Goal: Navigation & Orientation: Find specific page/section

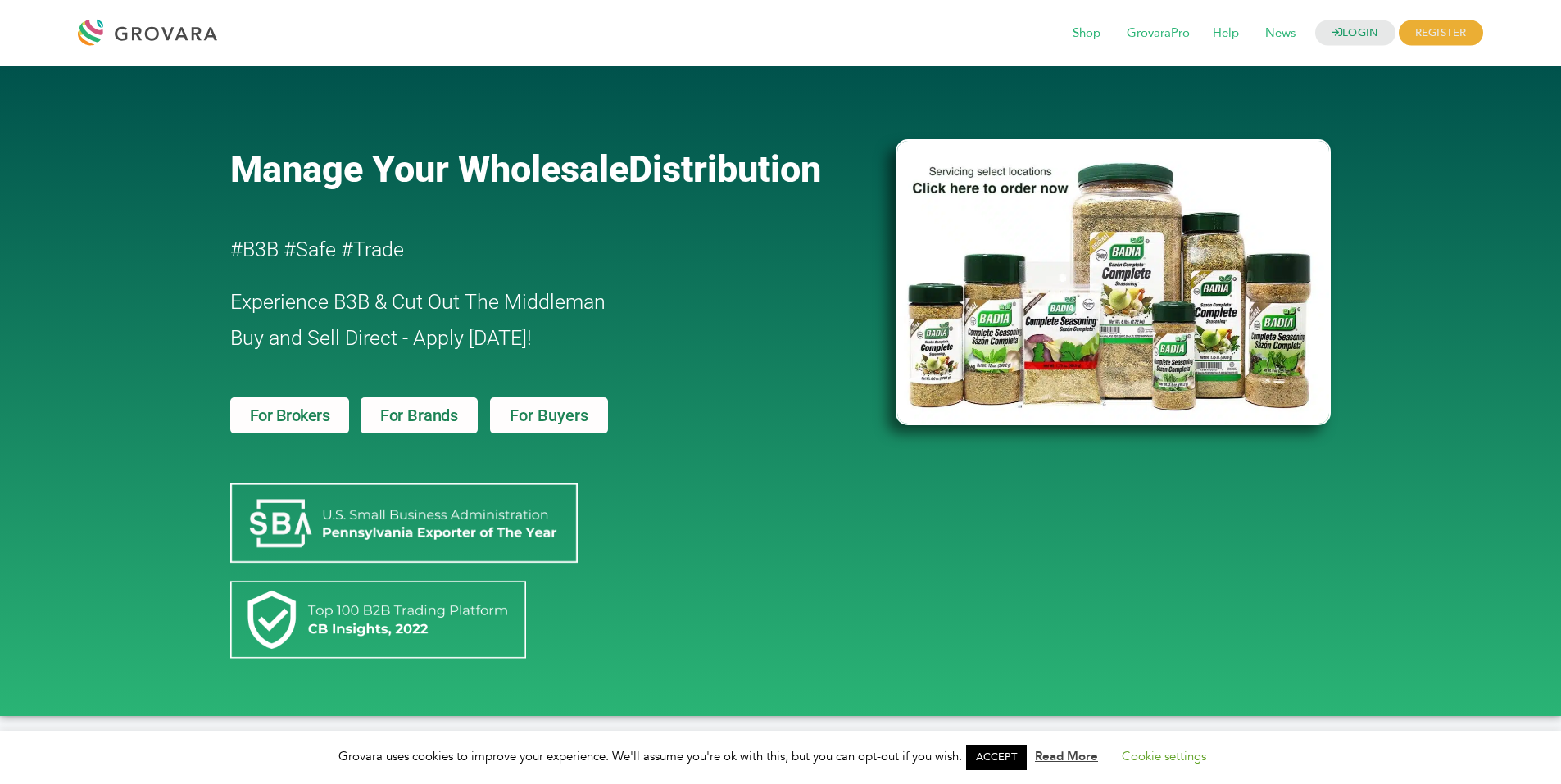
click at [383, 423] on span "For Brands" at bounding box center [420, 415] width 78 height 16
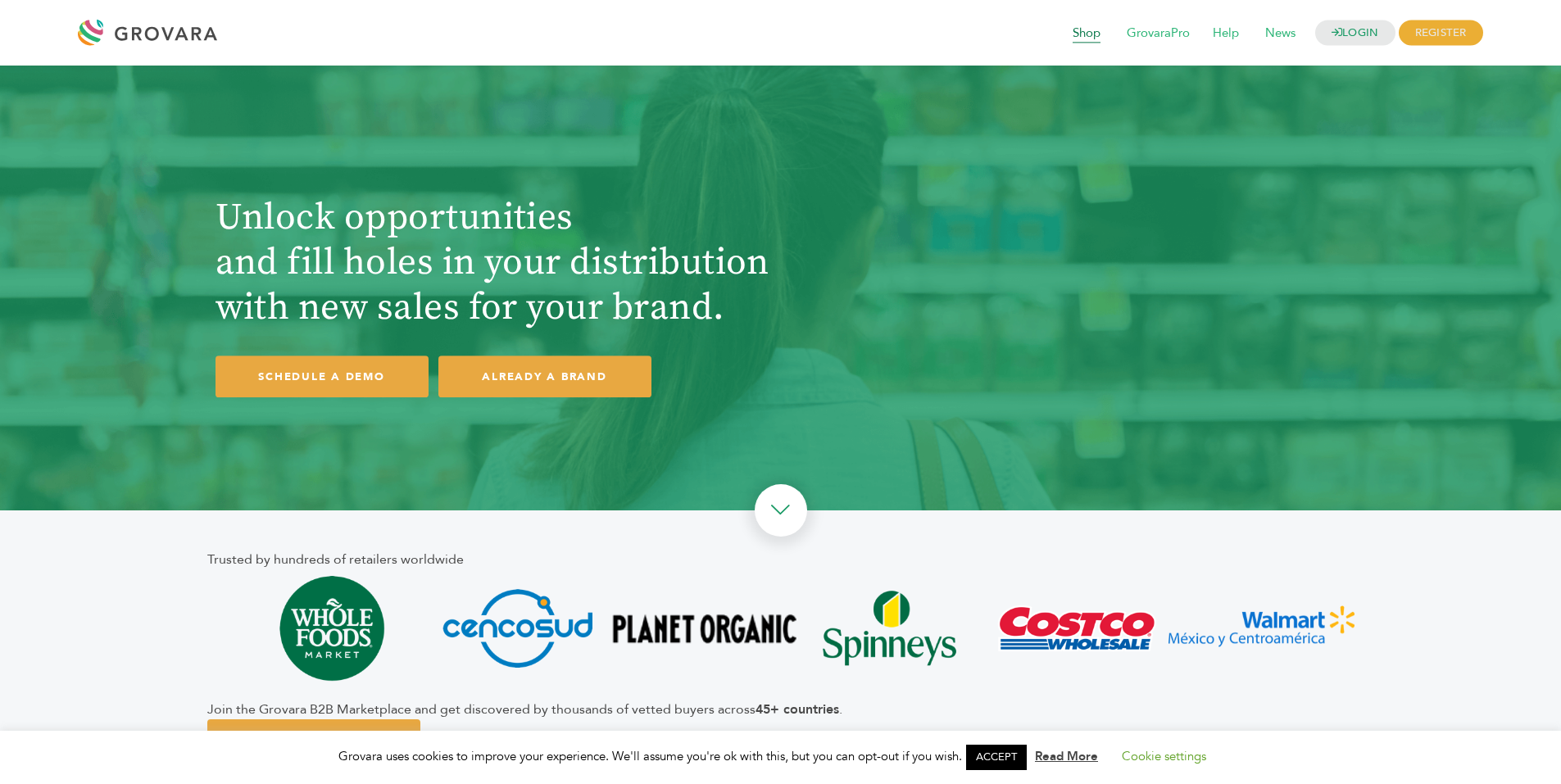
click at [1079, 31] on span "Shop" at bounding box center [1086, 34] width 50 height 31
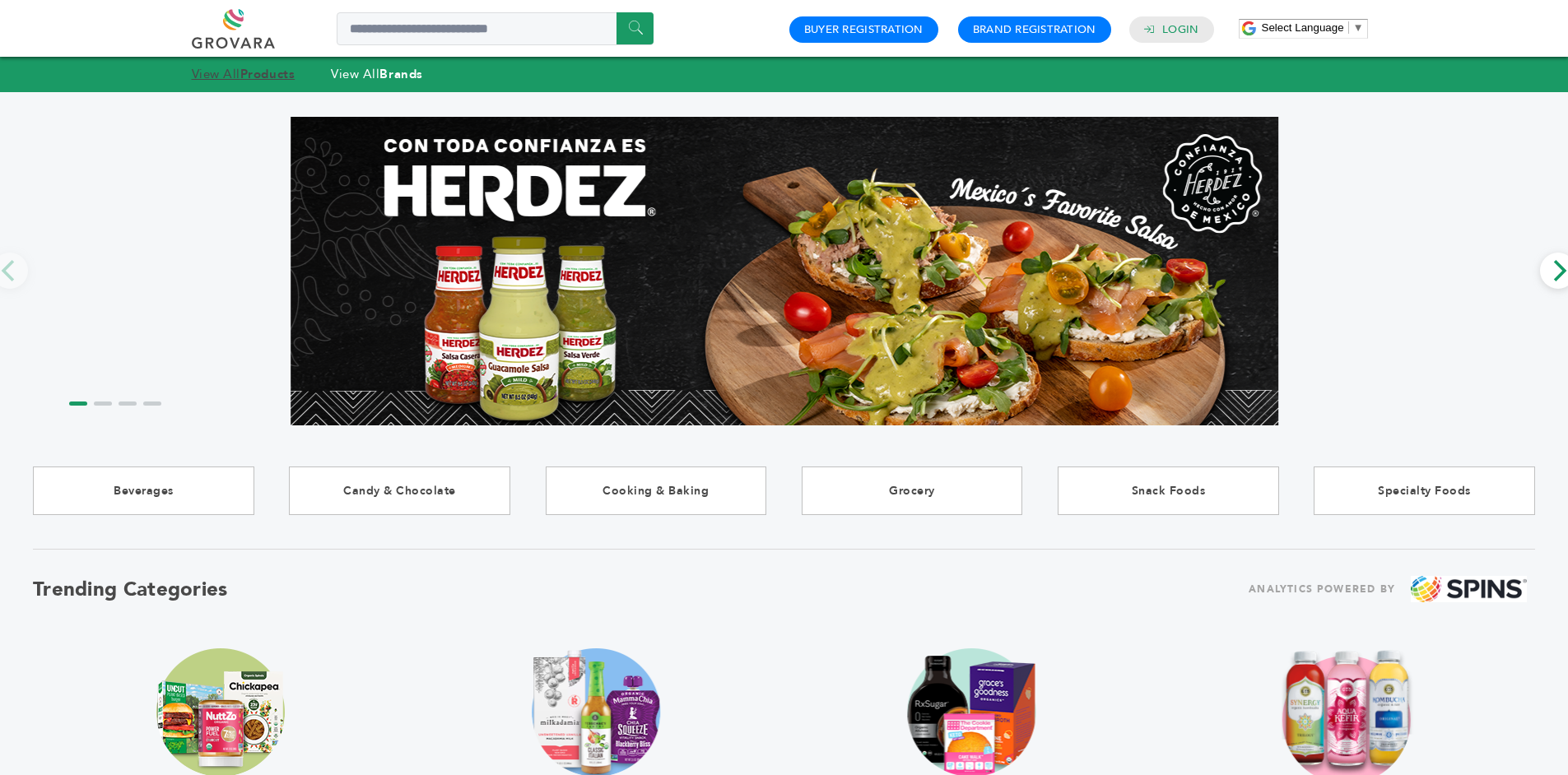
click at [276, 67] on strong "Products" at bounding box center [267, 73] width 54 height 17
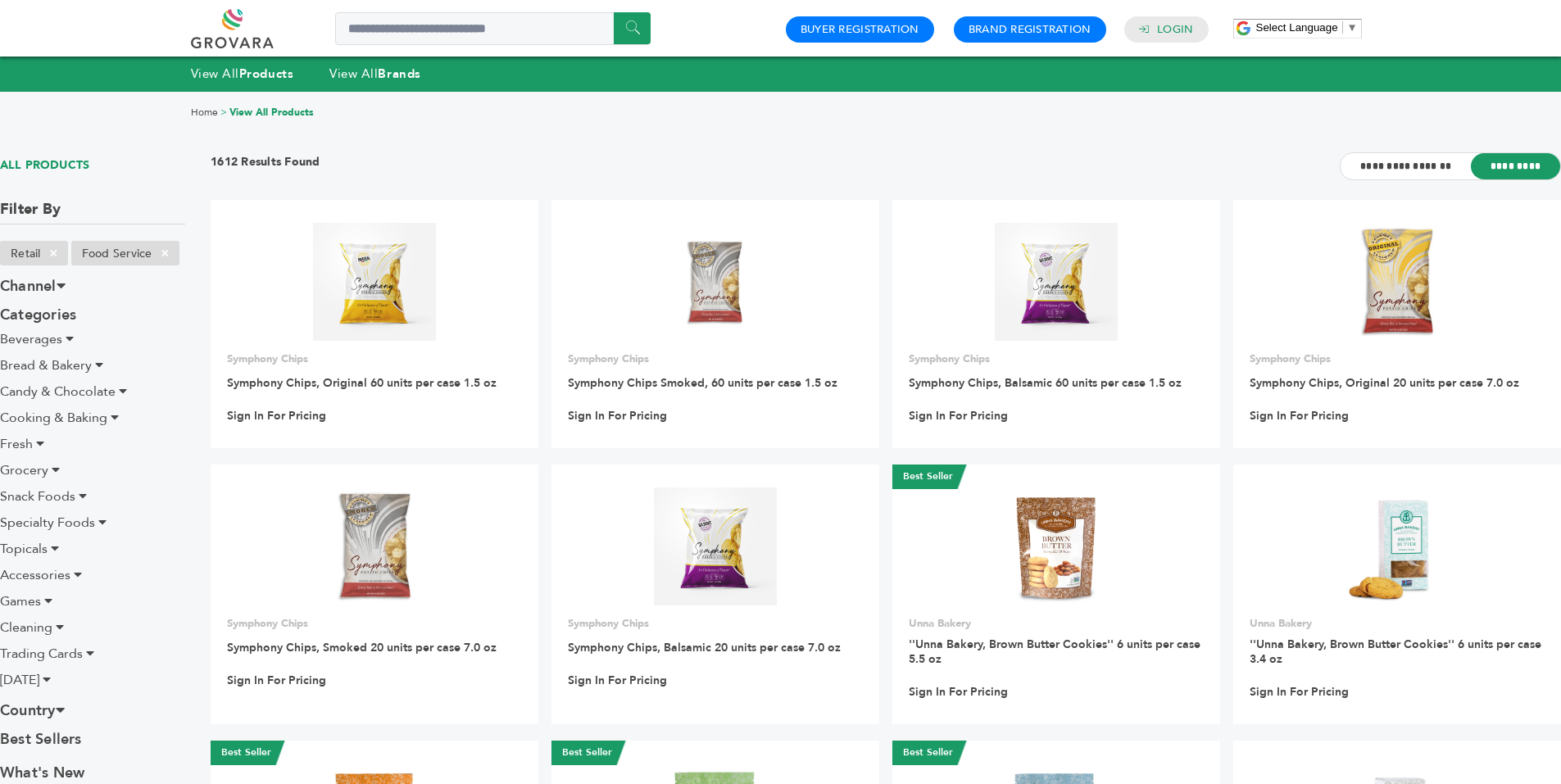
click at [232, 24] on link at bounding box center [251, 28] width 120 height 39
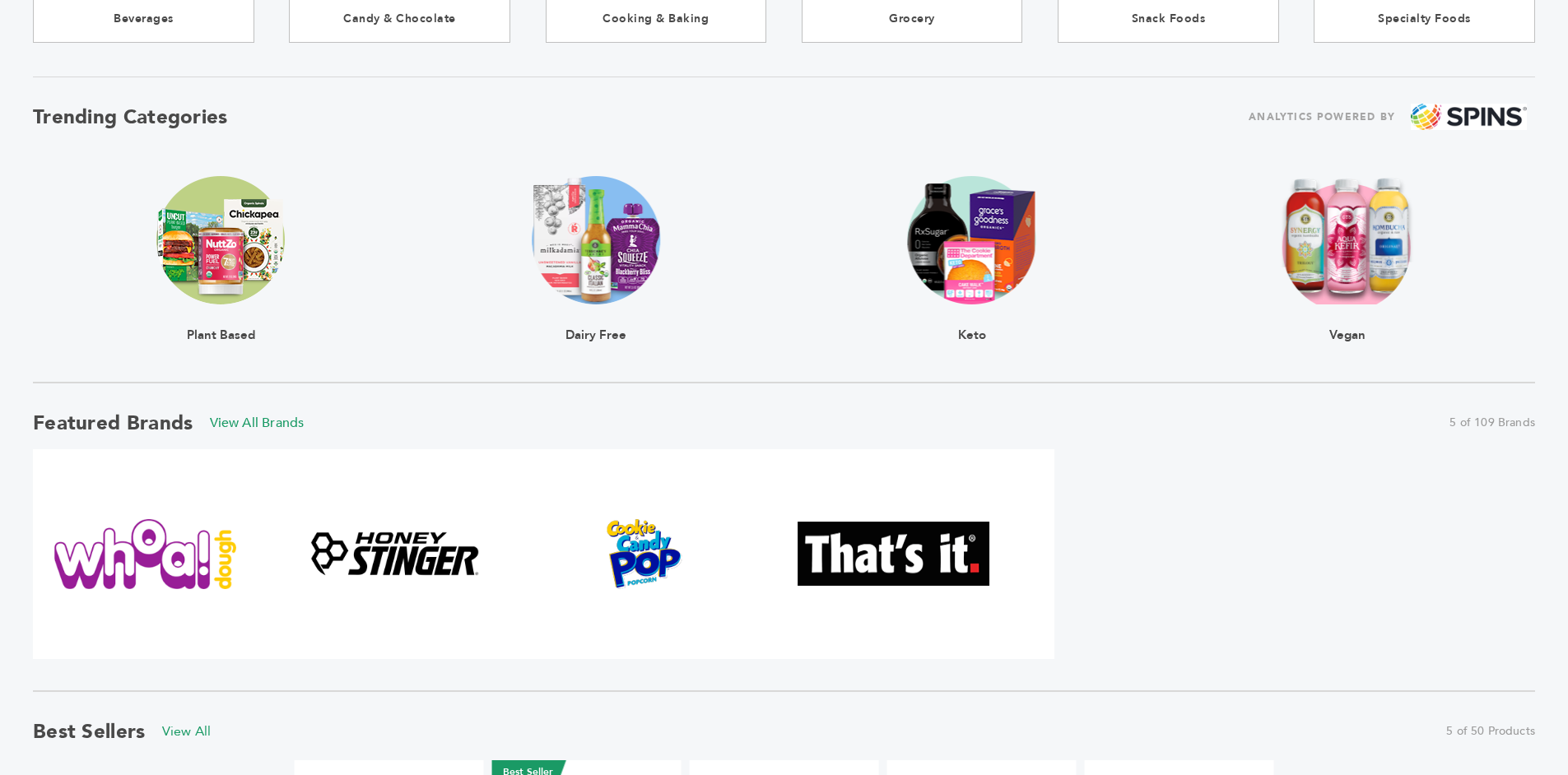
scroll to position [468, 0]
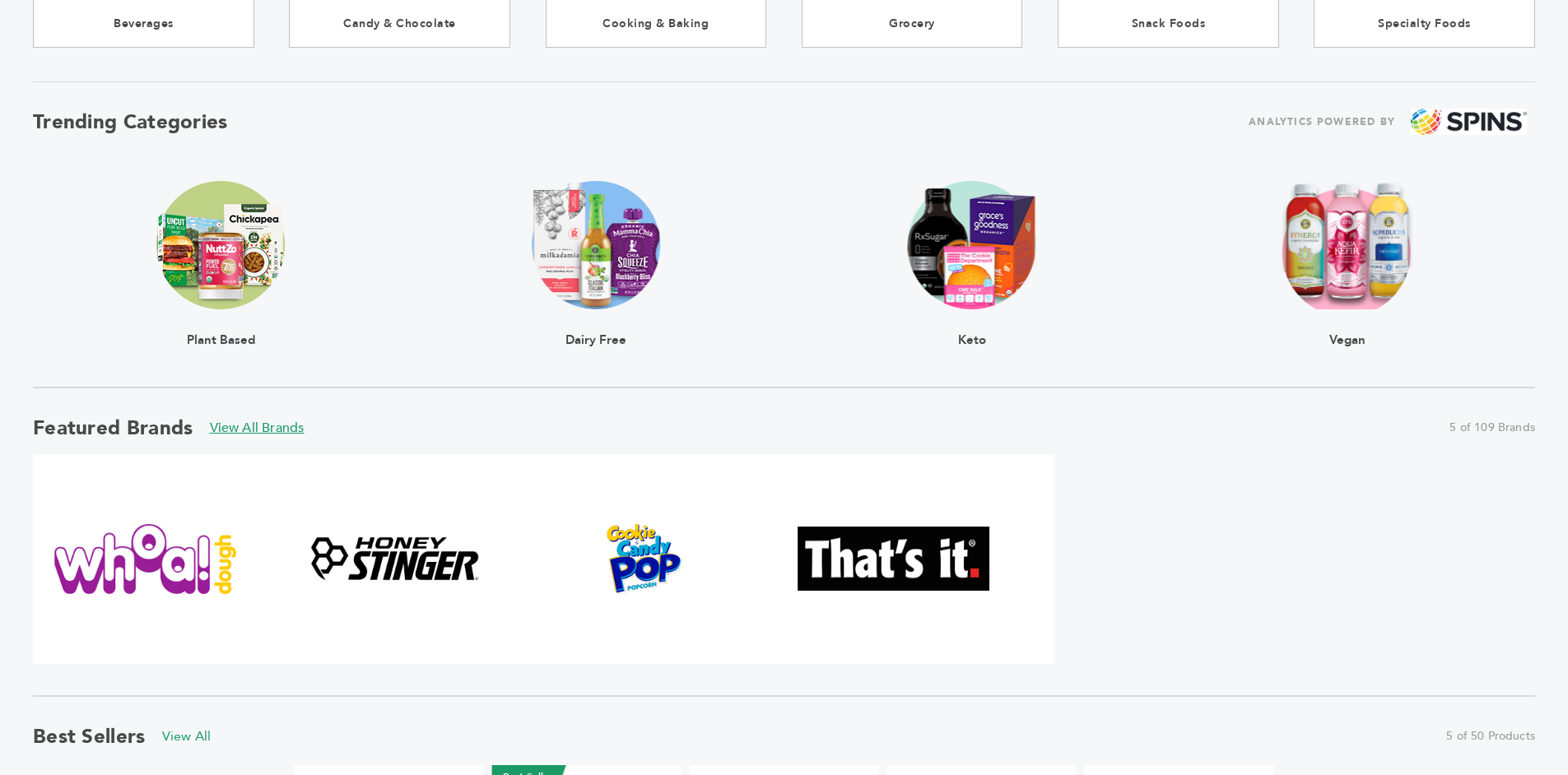
click at [238, 427] on link "View All Brands" at bounding box center [257, 428] width 94 height 18
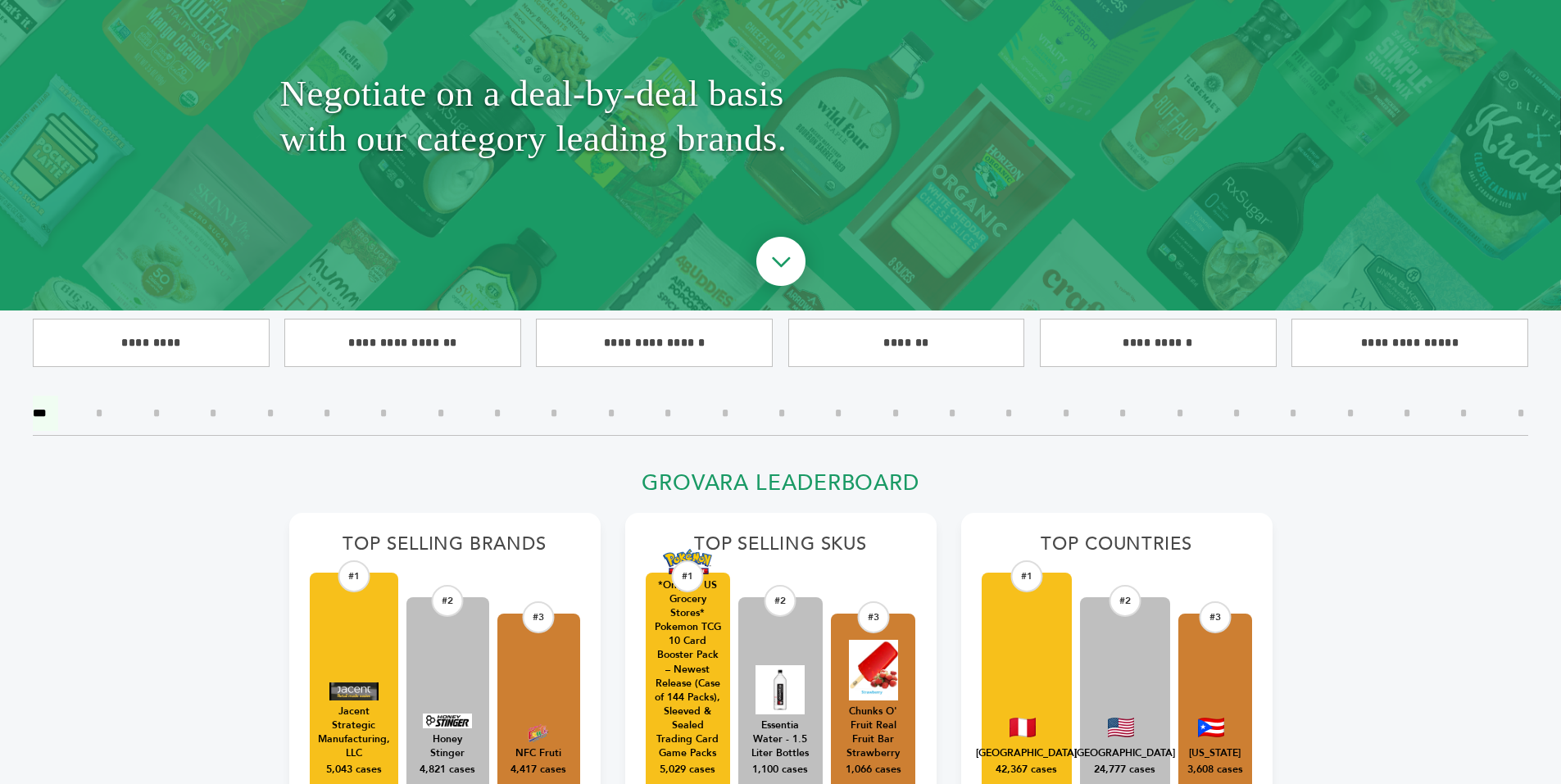
scroll to position [453, 0]
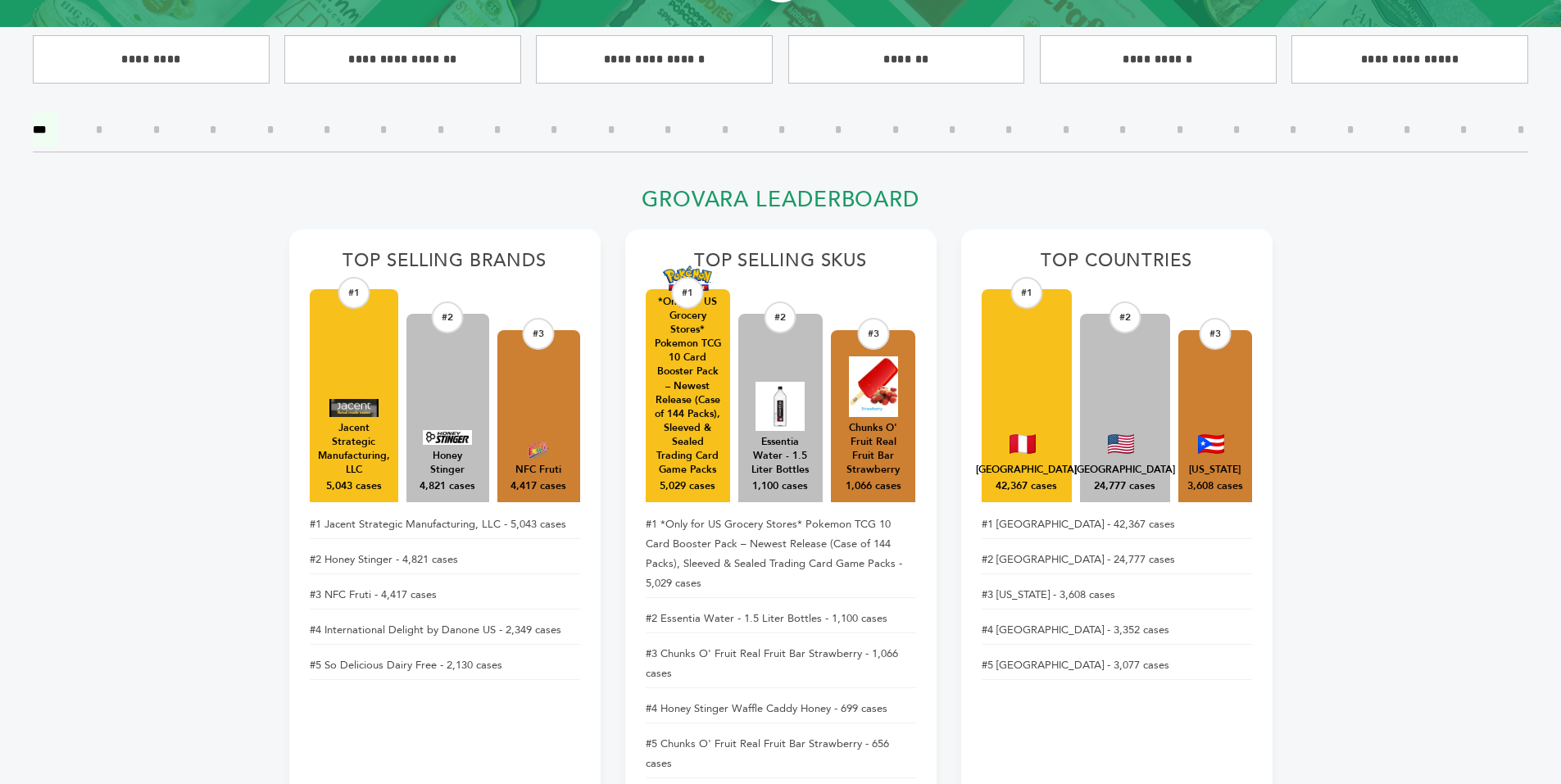
drag, startPoint x: 1563, startPoint y: 32, endPoint x: 1562, endPoint y: 45, distance: 13.0
